Goal: Find specific page/section: Find specific page/section

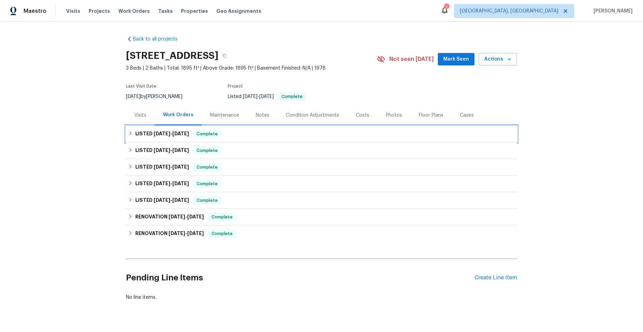
click at [130, 133] on icon at bounding box center [130, 133] width 5 height 5
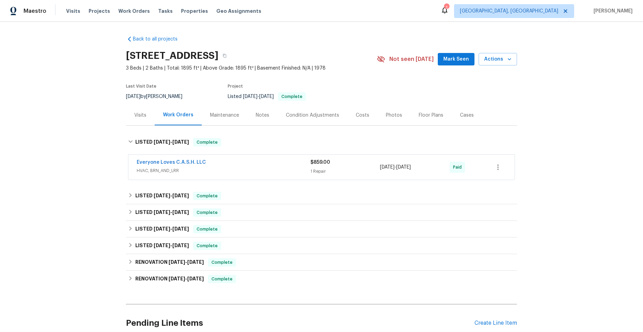
click at [244, 167] on div "Everyone Loves C.A.S.H. LLC" at bounding box center [224, 163] width 174 height 8
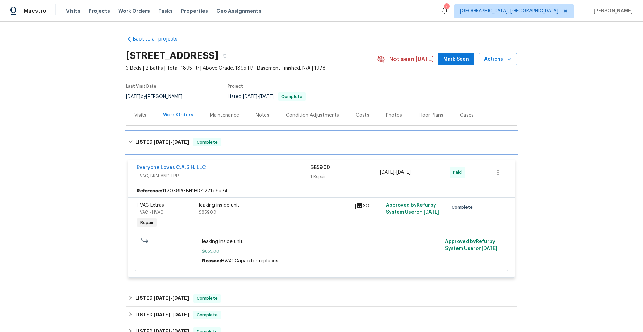
click at [128, 140] on icon at bounding box center [130, 141] width 5 height 5
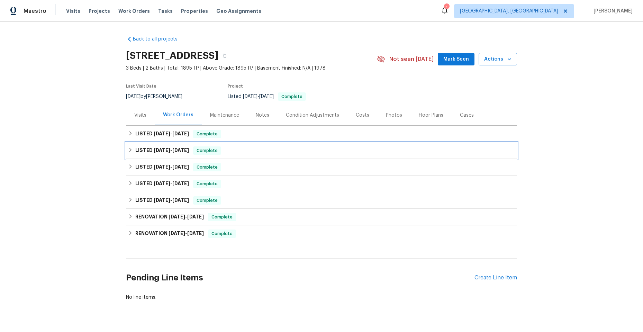
click at [128, 148] on icon at bounding box center [130, 149] width 5 height 5
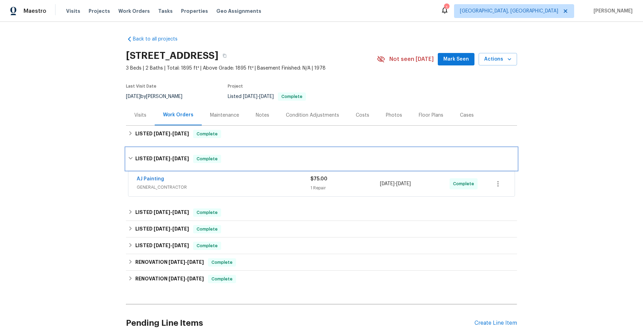
click at [128, 155] on div "LISTED [DATE] - [DATE] Complete" at bounding box center [321, 159] width 387 height 8
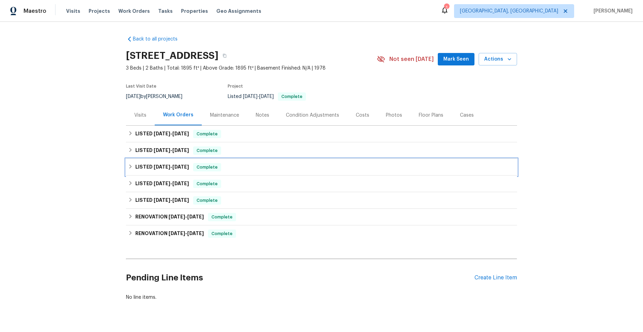
click at [129, 166] on icon at bounding box center [130, 166] width 2 height 4
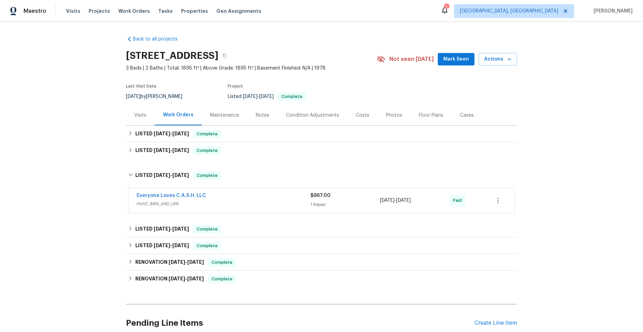
click at [229, 199] on div "Everyone Loves C.A.S.H. LLC" at bounding box center [224, 196] width 174 height 8
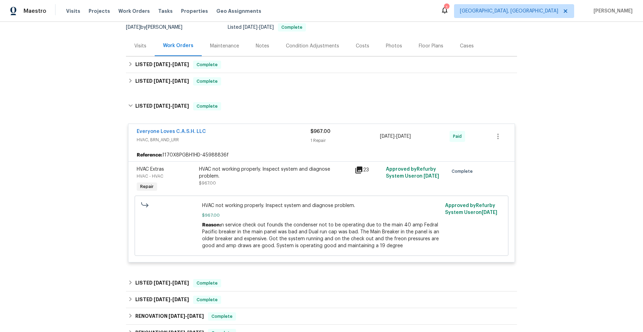
scroll to position [104, 0]
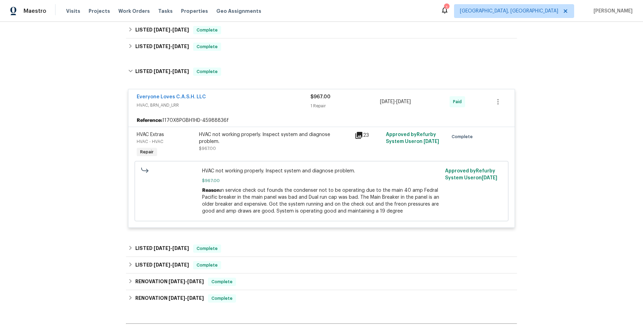
click at [224, 98] on div "Everyone Loves C.A.S.H. LLC" at bounding box center [224, 97] width 174 height 8
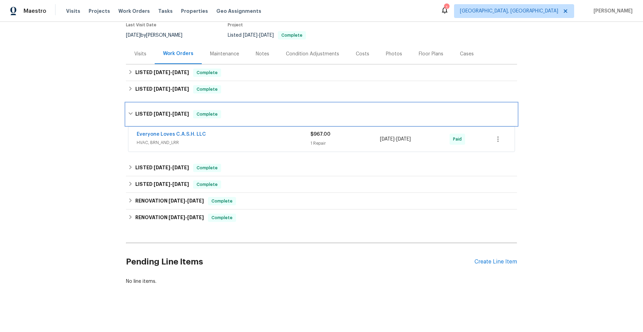
click at [128, 110] on div "LISTED [DATE] - [DATE] Complete" at bounding box center [321, 114] width 387 height 8
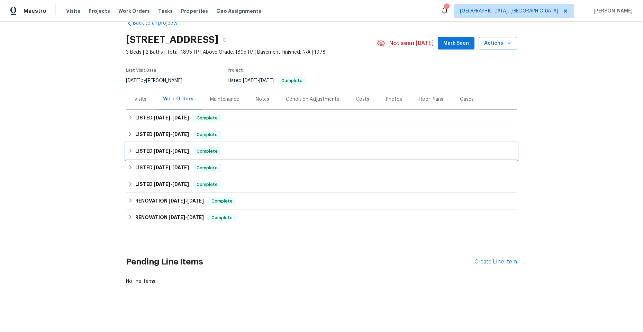
scroll to position [21, 0]
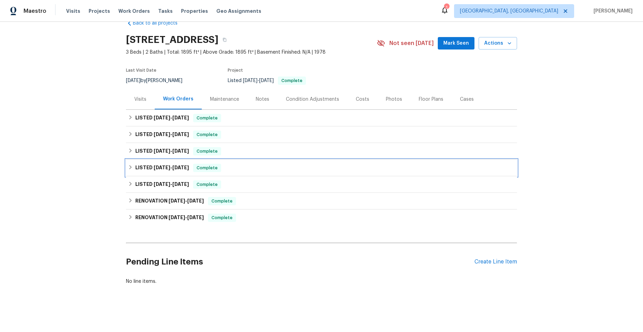
click at [129, 165] on icon at bounding box center [130, 167] width 5 height 5
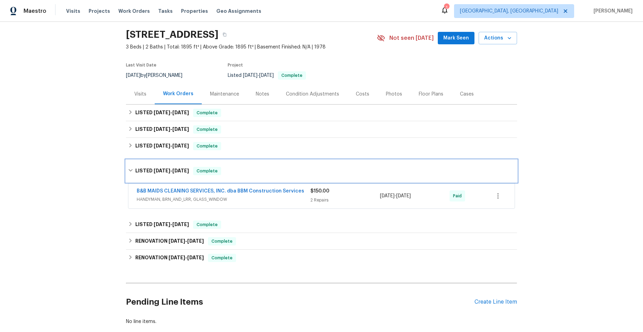
click at [128, 168] on icon at bounding box center [130, 170] width 5 height 5
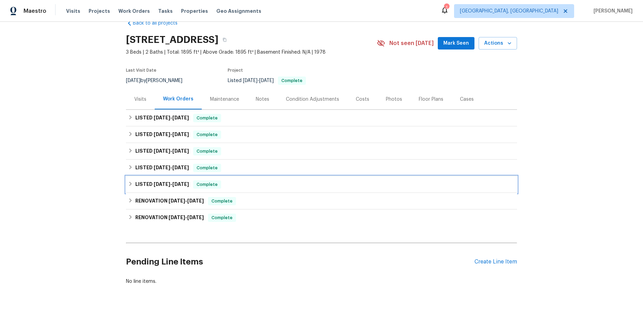
click at [129, 181] on icon at bounding box center [130, 183] width 5 height 5
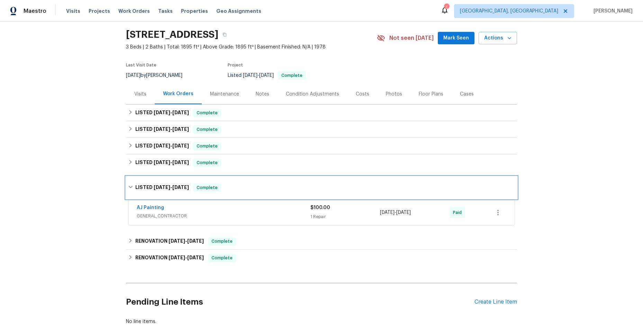
click at [129, 177] on div "LISTED [DATE] - [DATE] Complete" at bounding box center [321, 188] width 391 height 22
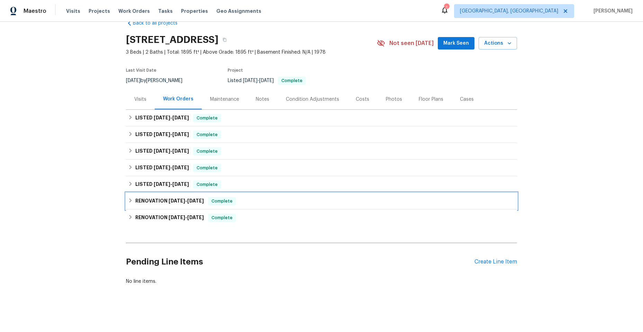
click at [128, 197] on div "RENOVATION [DATE] - [DATE] Complete" at bounding box center [321, 201] width 387 height 8
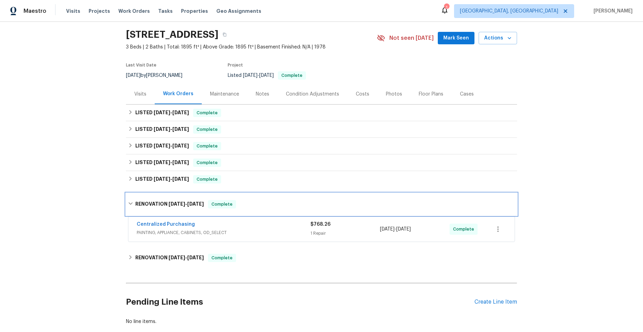
click at [128, 201] on icon at bounding box center [130, 203] width 5 height 5
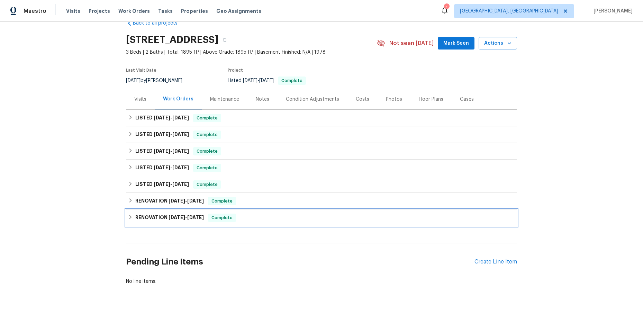
click at [128, 215] on icon at bounding box center [130, 217] width 5 height 5
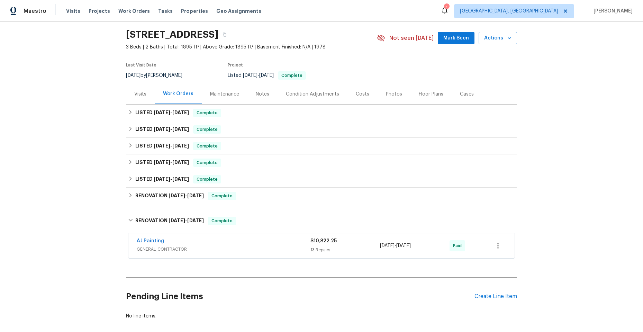
click at [230, 249] on span "GENERAL_CONTRACTOR" at bounding box center [224, 249] width 174 height 7
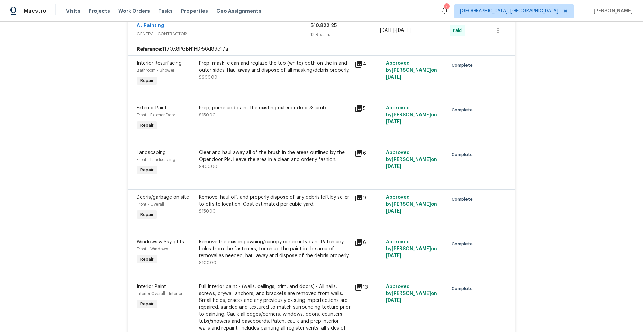
scroll to position [0, 0]
